Goal: Complete application form

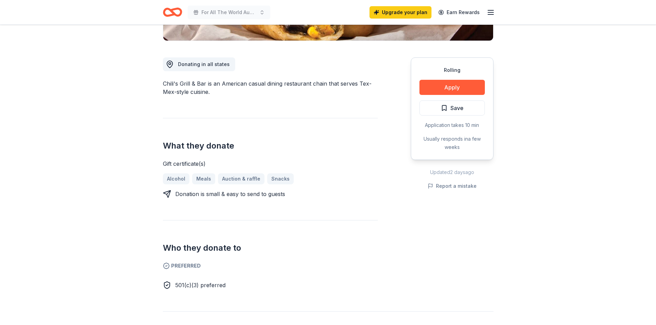
scroll to position [172, 0]
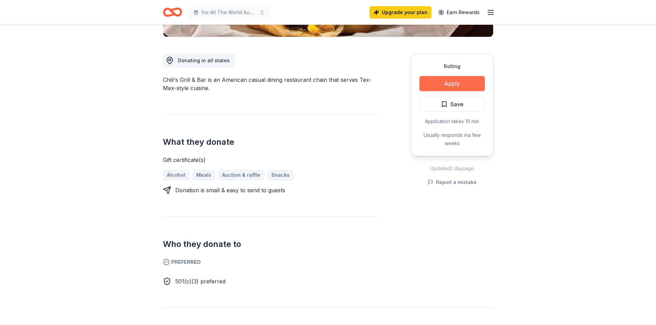
click at [454, 81] on button "Apply" at bounding box center [451, 83] width 65 height 15
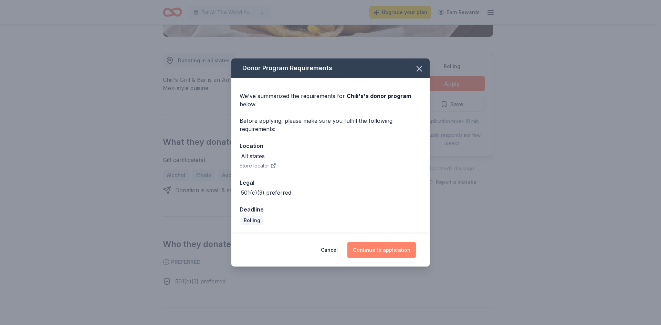
click at [382, 255] on button "Continue to application" at bounding box center [381, 250] width 69 height 17
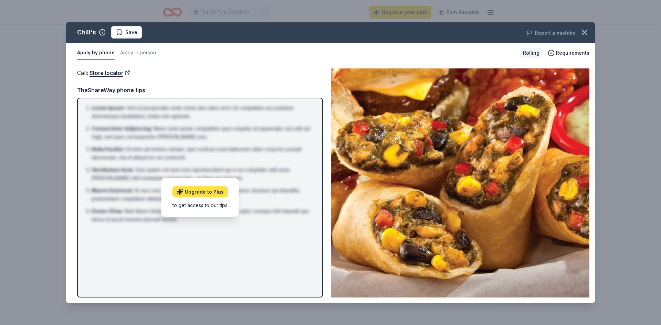
click at [202, 193] on link "Upgrade to Plus" at bounding box center [200, 192] width 55 height 11
click at [281, 69] on div "Call : Store locator" at bounding box center [200, 73] width 246 height 9
click at [586, 33] on icon "button" at bounding box center [584, 32] width 5 height 5
